Goal: Check status: Check status

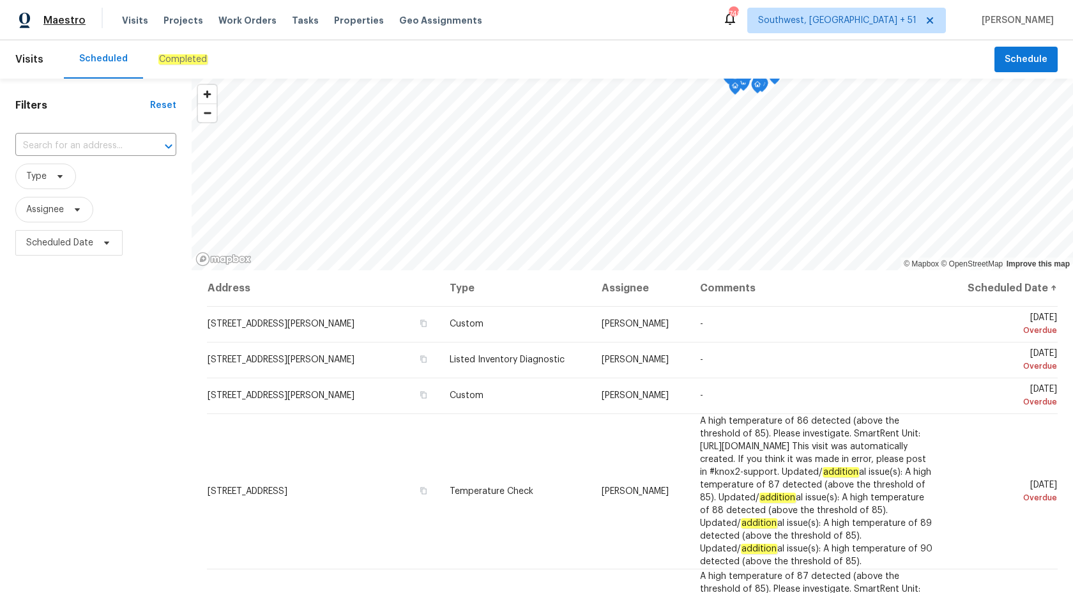
click at [81, 16] on span "Maestro" at bounding box center [64, 20] width 42 height 13
click at [167, 67] on div "Completed" at bounding box center [183, 59] width 80 height 38
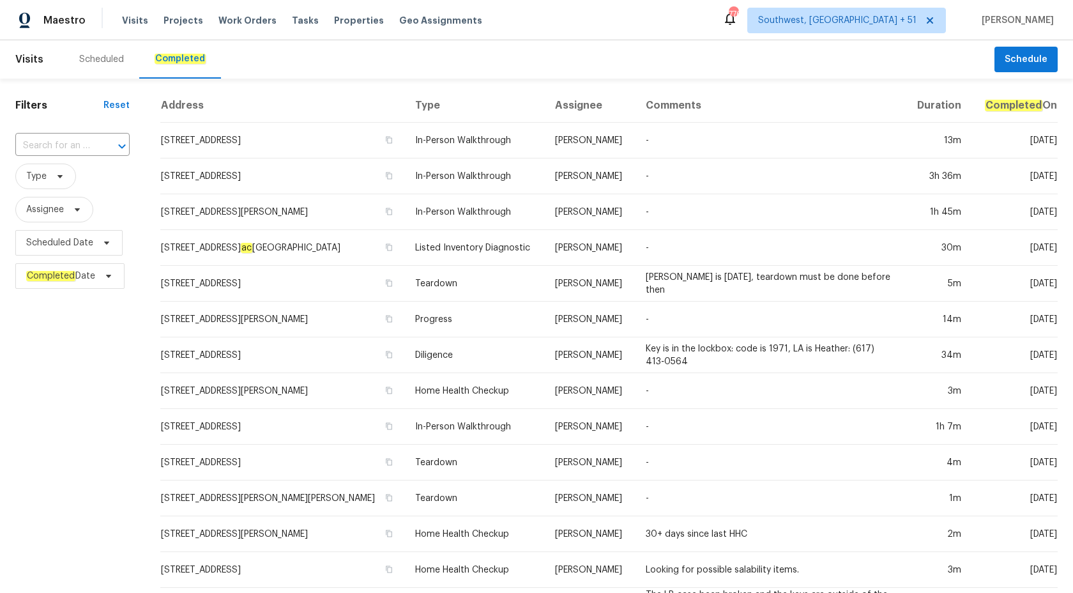
click at [40, 160] on span "Type" at bounding box center [72, 176] width 114 height 33
click at [49, 149] on input "text" at bounding box center [54, 146] width 79 height 20
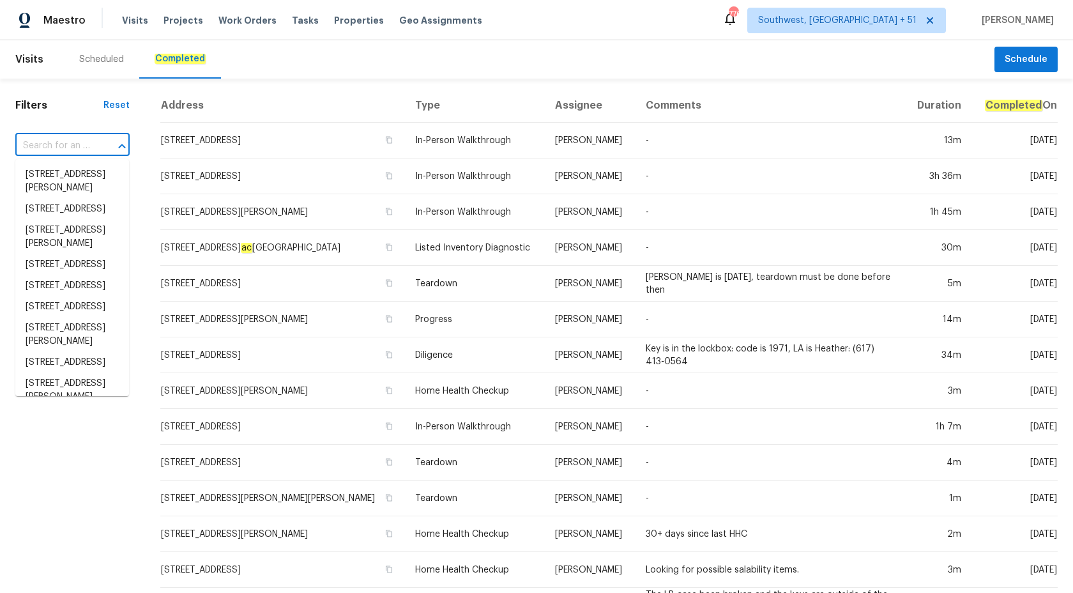
paste input "2009 Alama Dr NE, Rio Rancho, NM 87124"
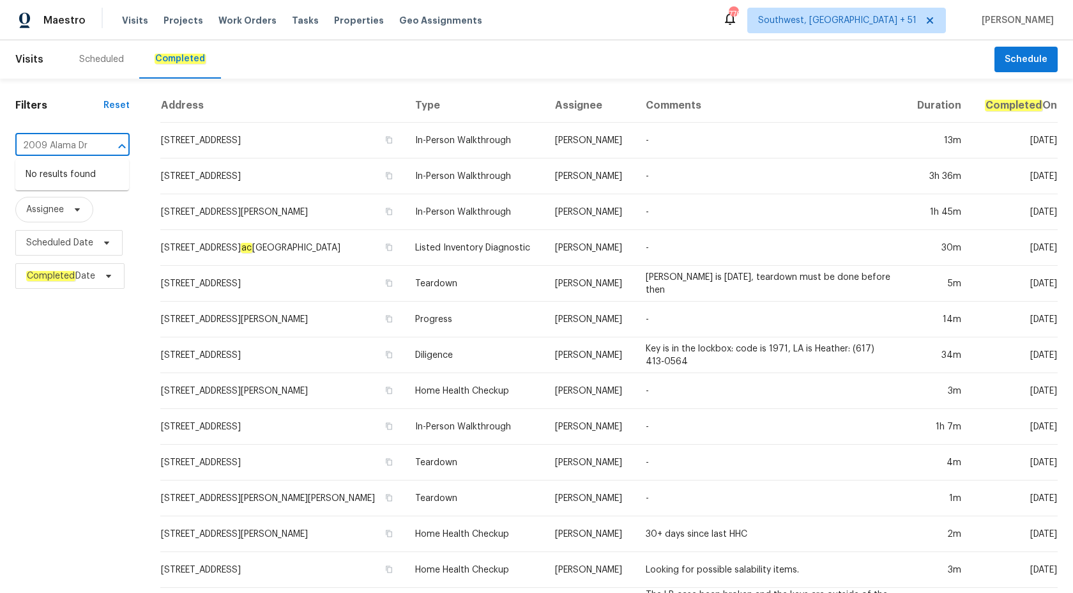
type input "2009 Alama Dr"
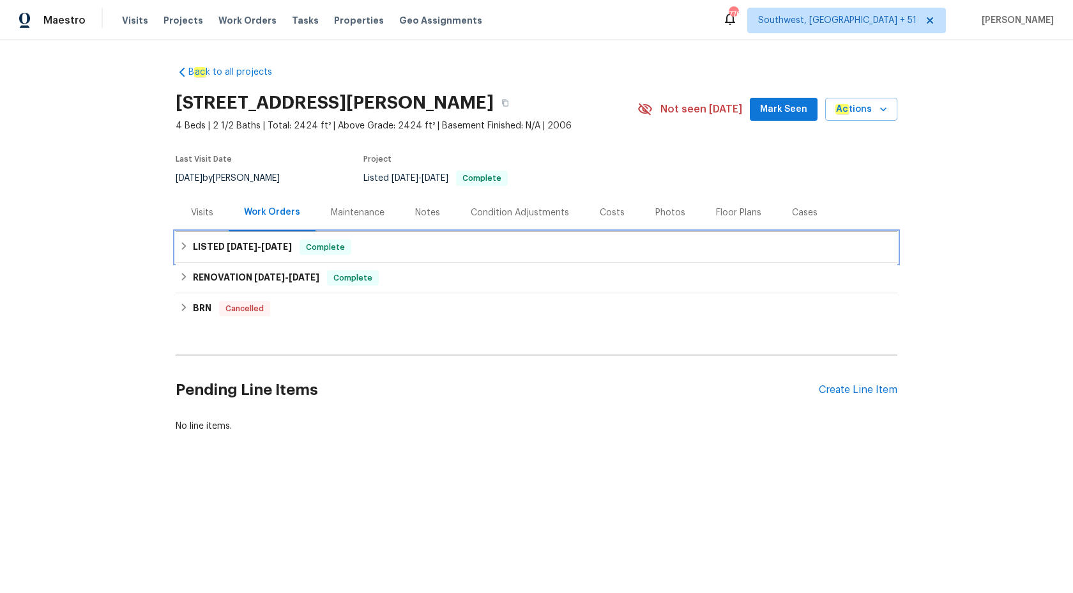
click at [307, 240] on div "Complete" at bounding box center [326, 247] width 52 height 15
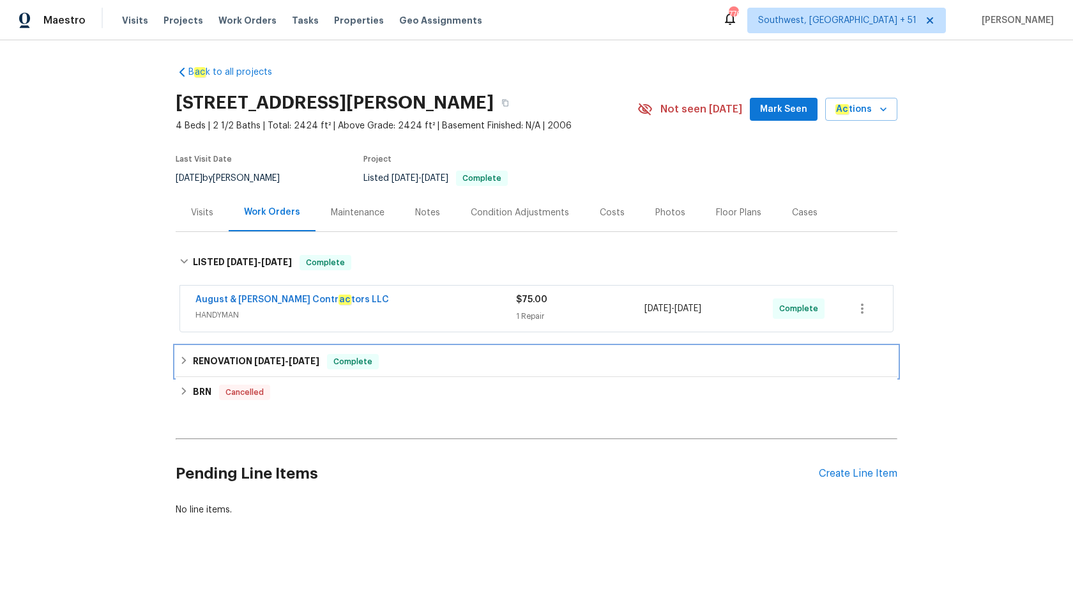
click at [367, 358] on span "Complete" at bounding box center [352, 361] width 49 height 13
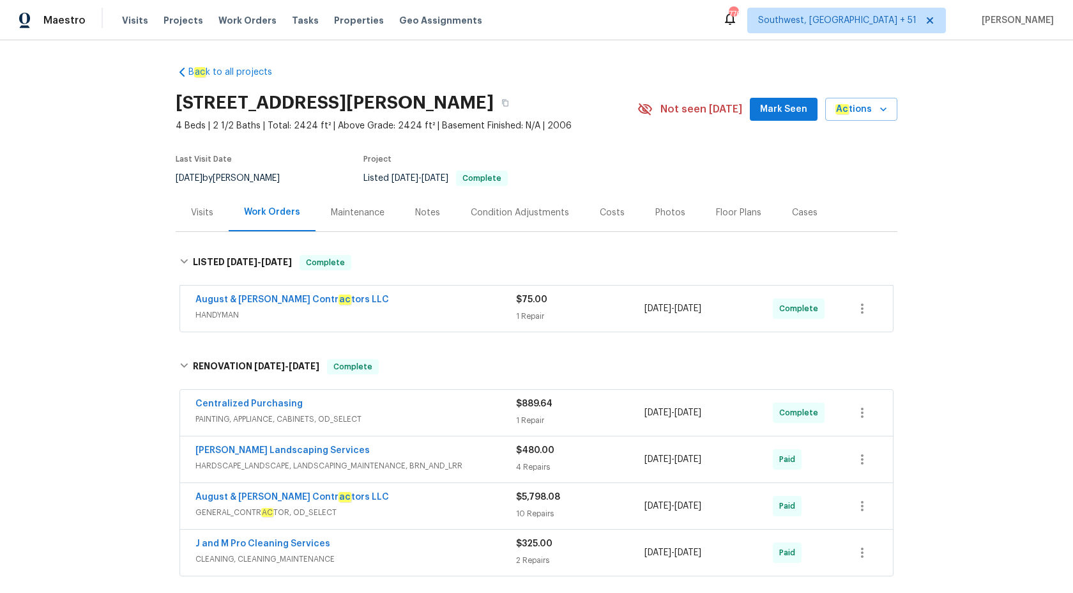
click at [531, 418] on div "1 Repair" at bounding box center [580, 420] width 128 height 13
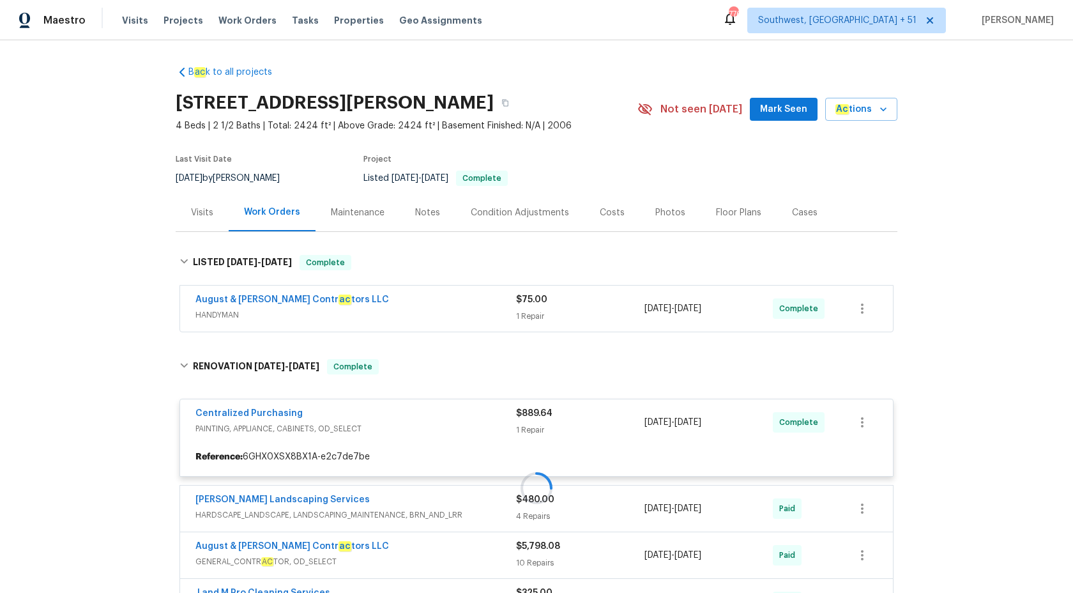
scroll to position [273, 0]
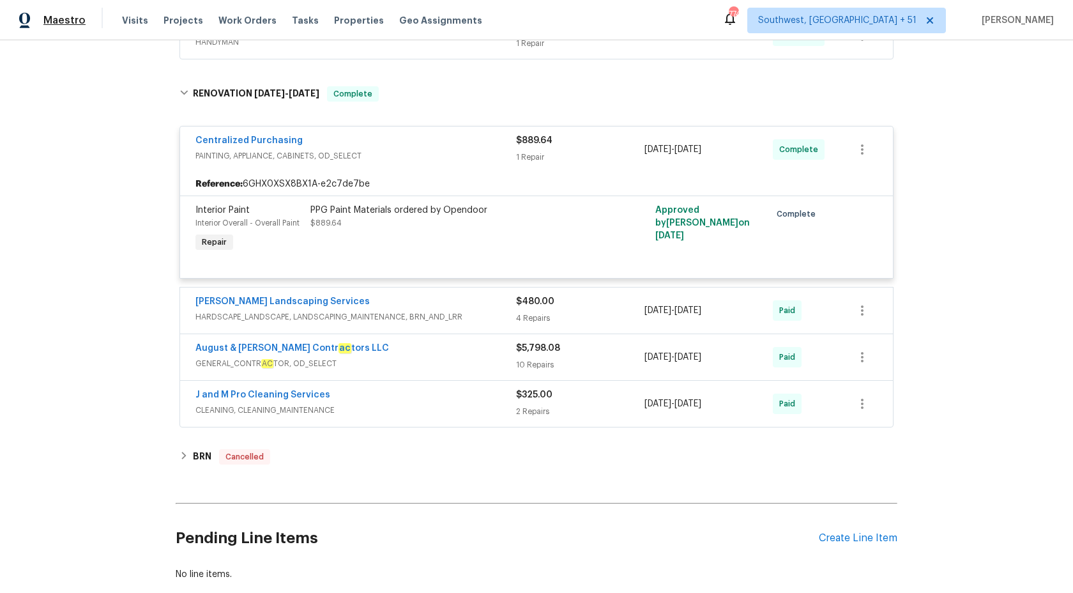
click at [64, 20] on span "Maestro" at bounding box center [64, 20] width 42 height 13
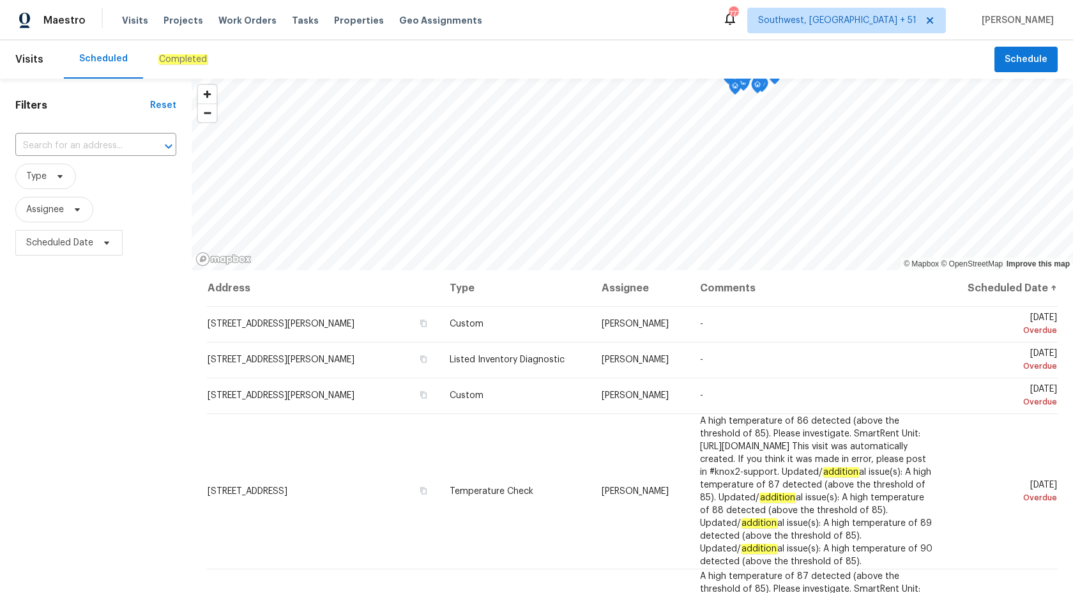
click at [197, 47] on div "Completed" at bounding box center [183, 59] width 80 height 38
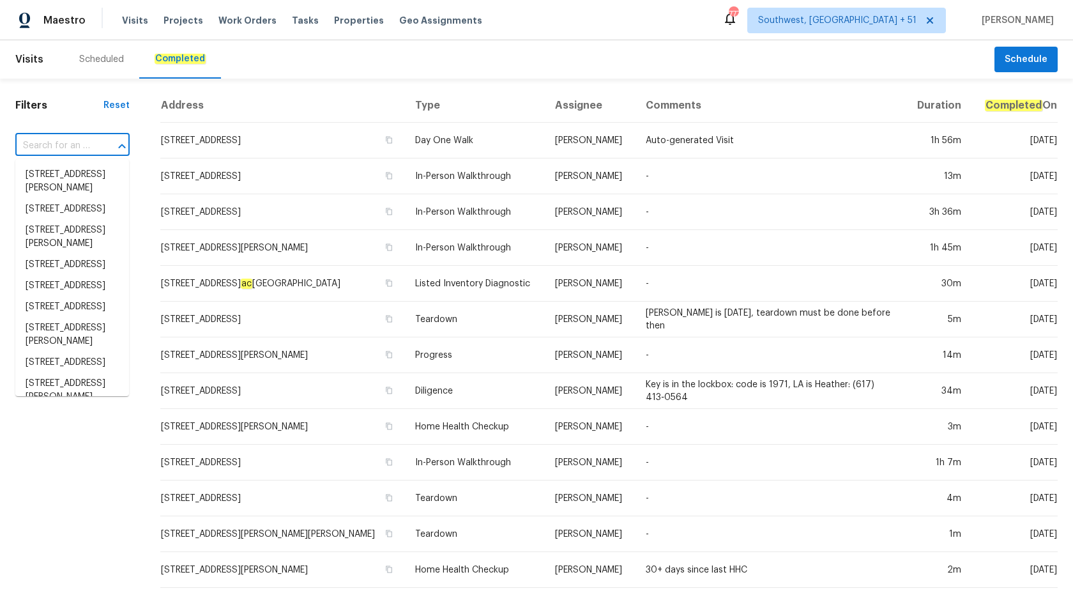
click at [33, 139] on input "text" at bounding box center [54, 146] width 79 height 20
paste input "13001 Upward Pl Riverview, FL 33579"
type input "13001 Upward Pl Riverview, FL 33579"
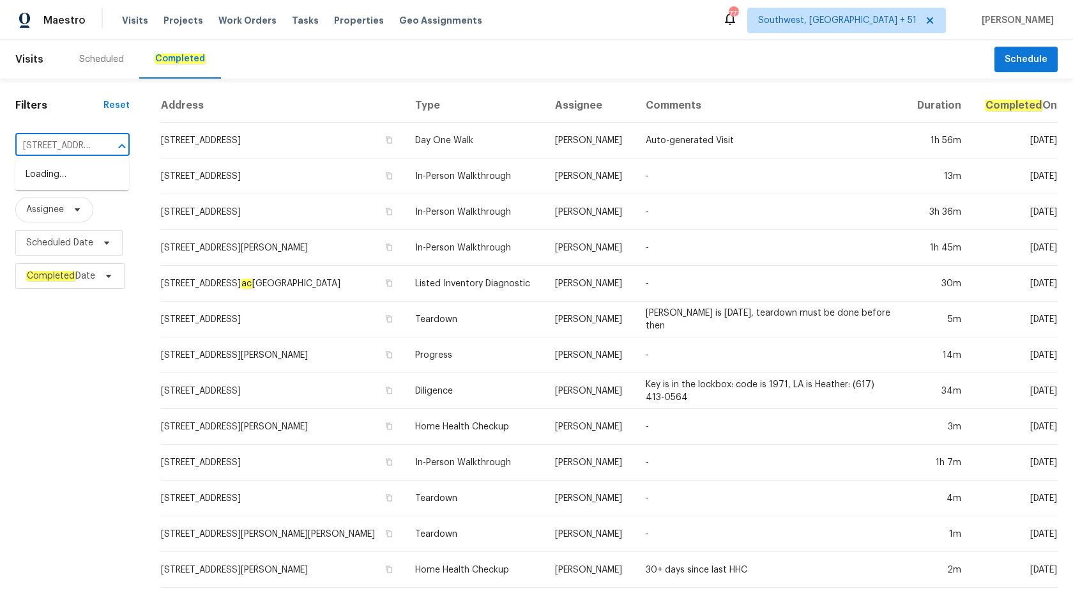
scroll to position [0, 83]
click at [77, 183] on li "13001 Upward Pl, Riverview, FL 33579" at bounding box center [72, 174] width 114 height 21
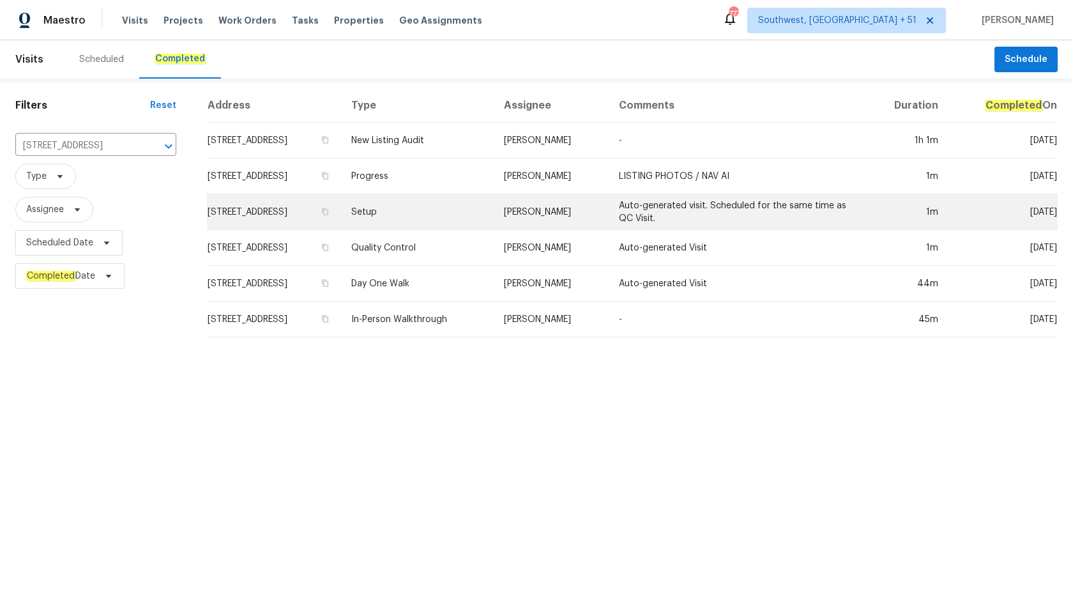
click at [494, 213] on td "Setup" at bounding box center [417, 212] width 153 height 36
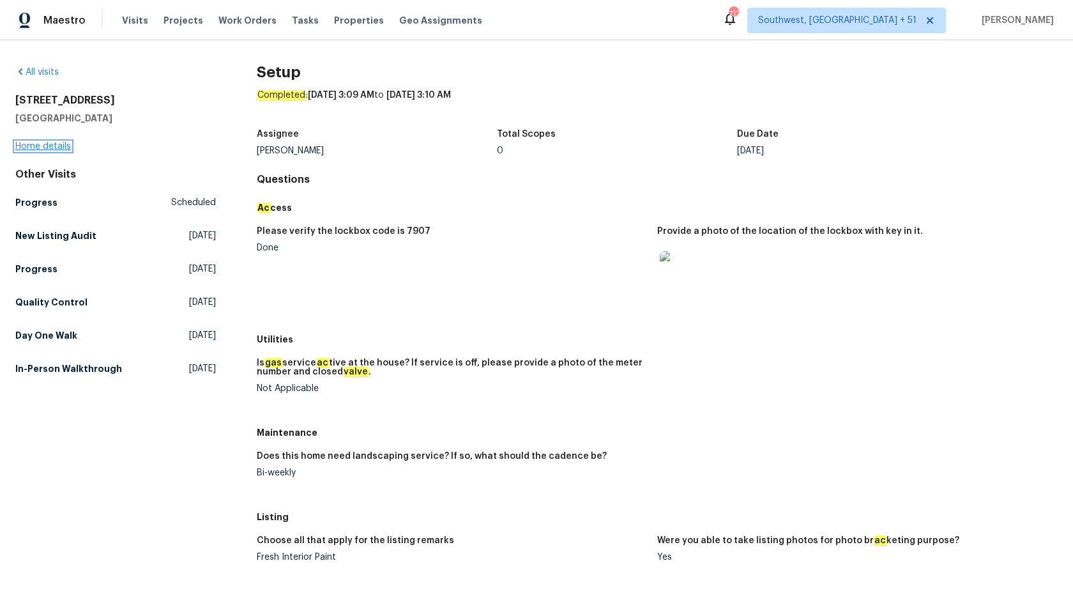
click at [35, 150] on link "Home details" at bounding box center [43, 146] width 56 height 9
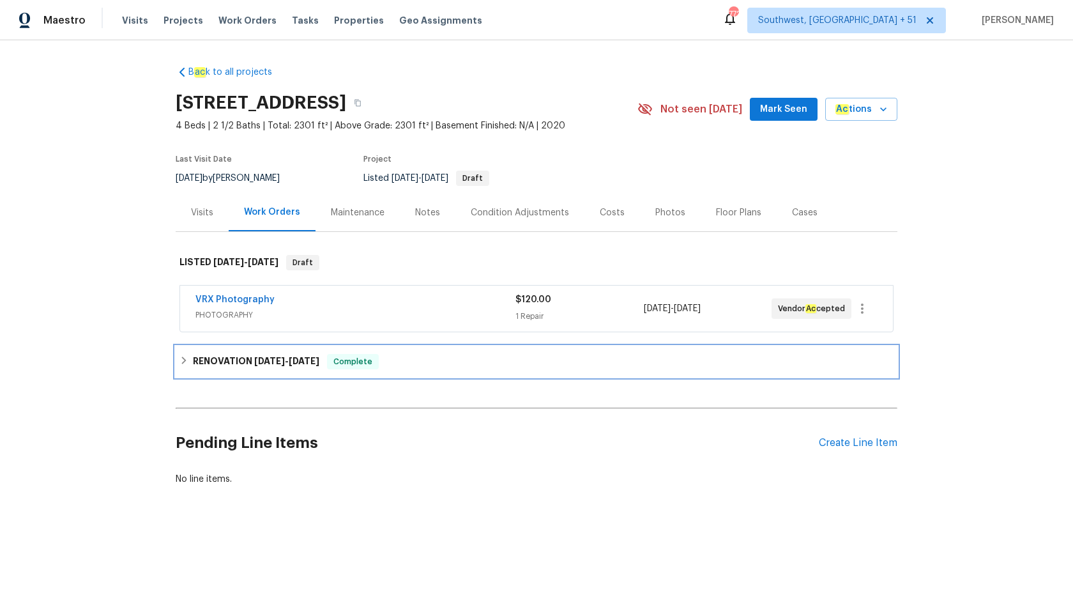
click at [287, 362] on span "8/6/25 - 8/11/25" at bounding box center [286, 361] width 65 height 9
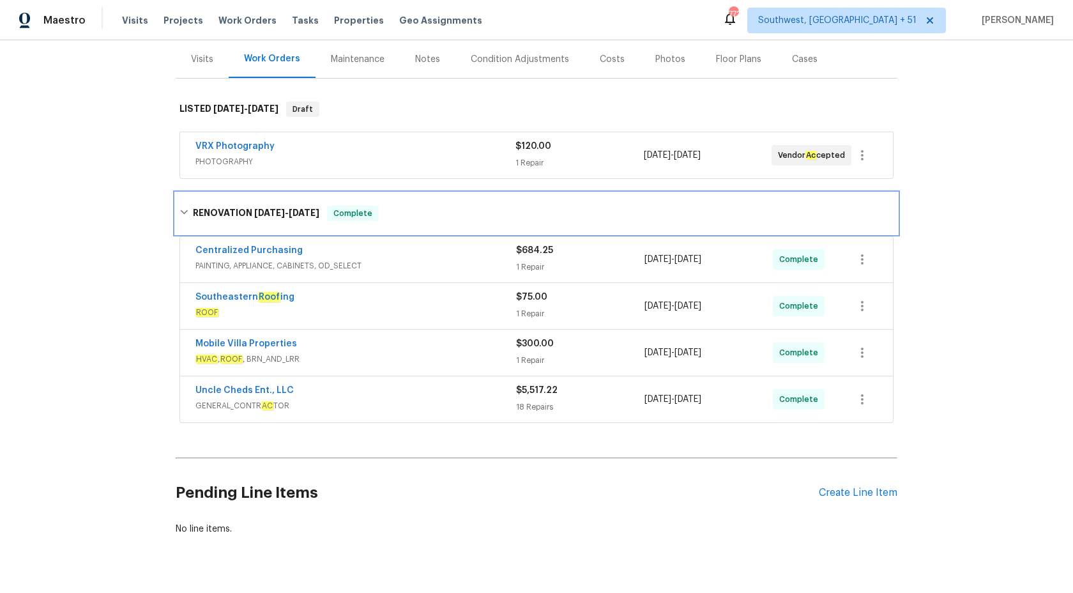
scroll to position [183, 0]
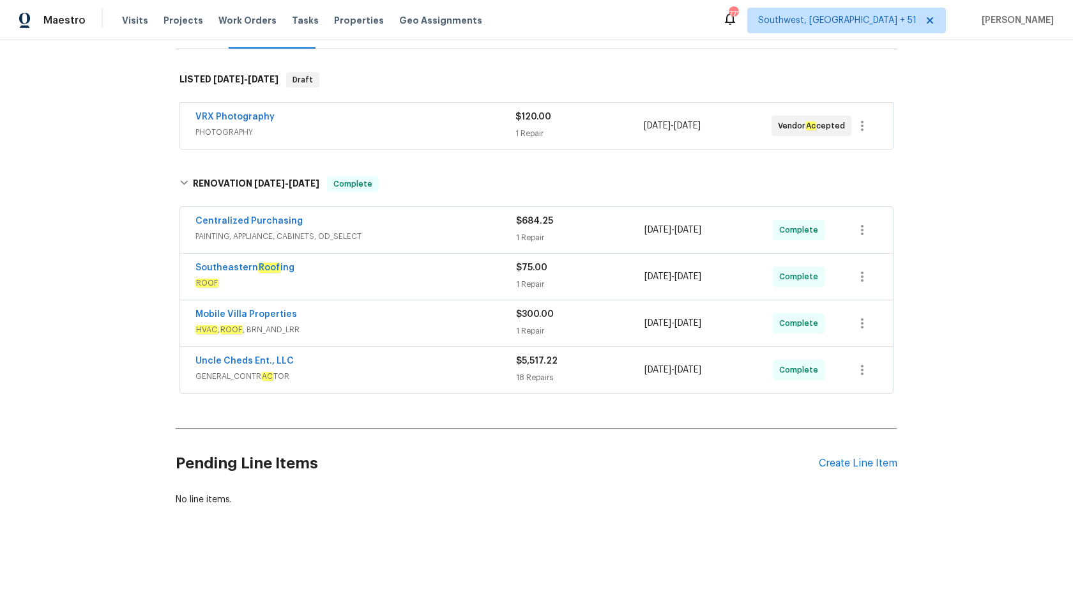
click at [403, 365] on div "Uncle Cheds Ent., LLC" at bounding box center [356, 362] width 321 height 15
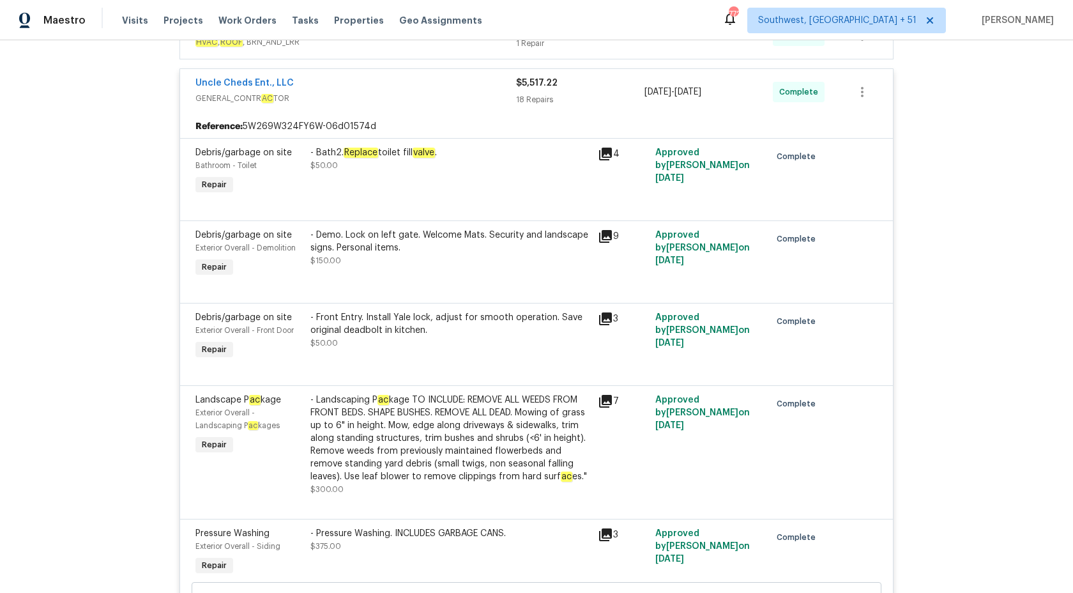
scroll to position [0, 0]
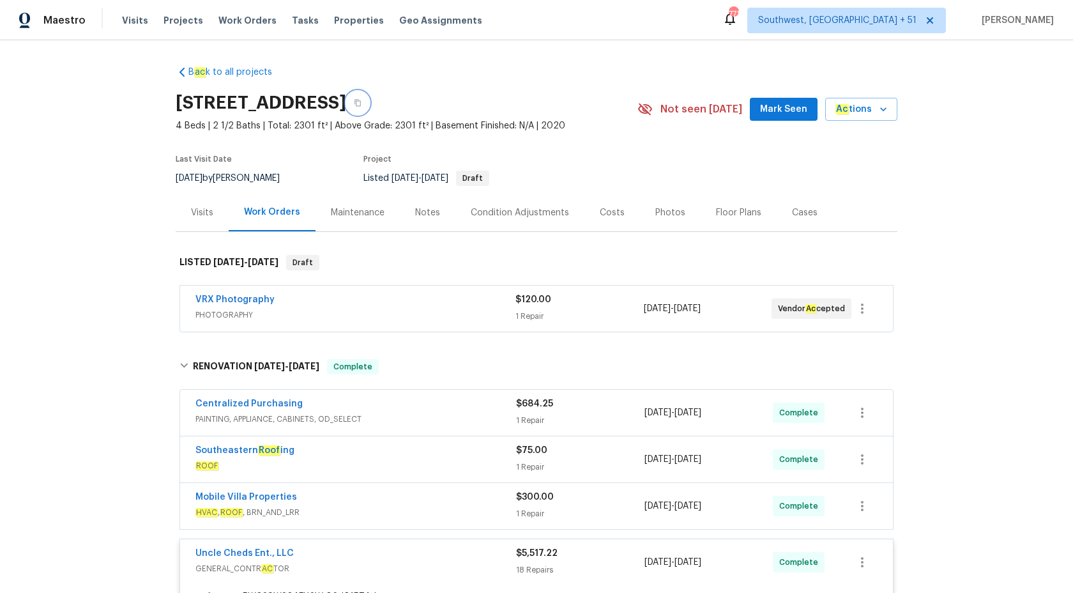
click at [362, 100] on icon "button" at bounding box center [358, 103] width 8 height 8
click at [70, 27] on div "Maestro" at bounding box center [43, 21] width 86 height 26
